Goal: Transaction & Acquisition: Book appointment/travel/reservation

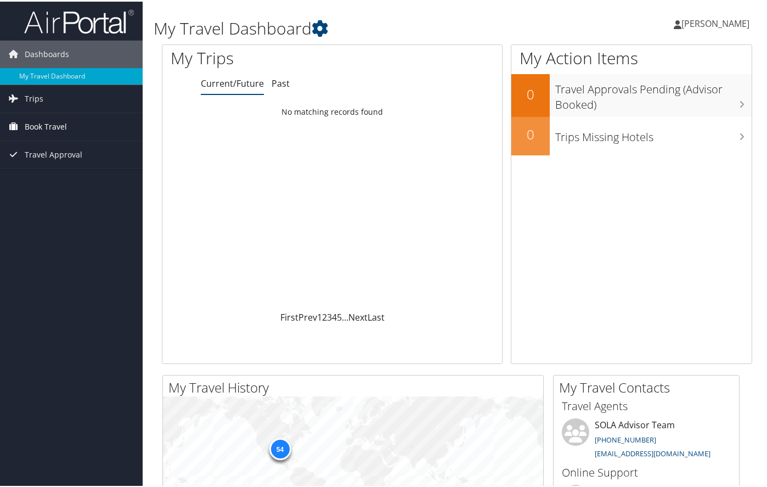
click at [59, 124] on span "Book Travel" at bounding box center [46, 124] width 42 height 27
click at [56, 164] on link "Book/Manage Online Trips" at bounding box center [71, 163] width 143 height 16
click at [48, 160] on link "Book/Manage Online Trips" at bounding box center [71, 163] width 143 height 16
